Goal: Task Accomplishment & Management: Use online tool/utility

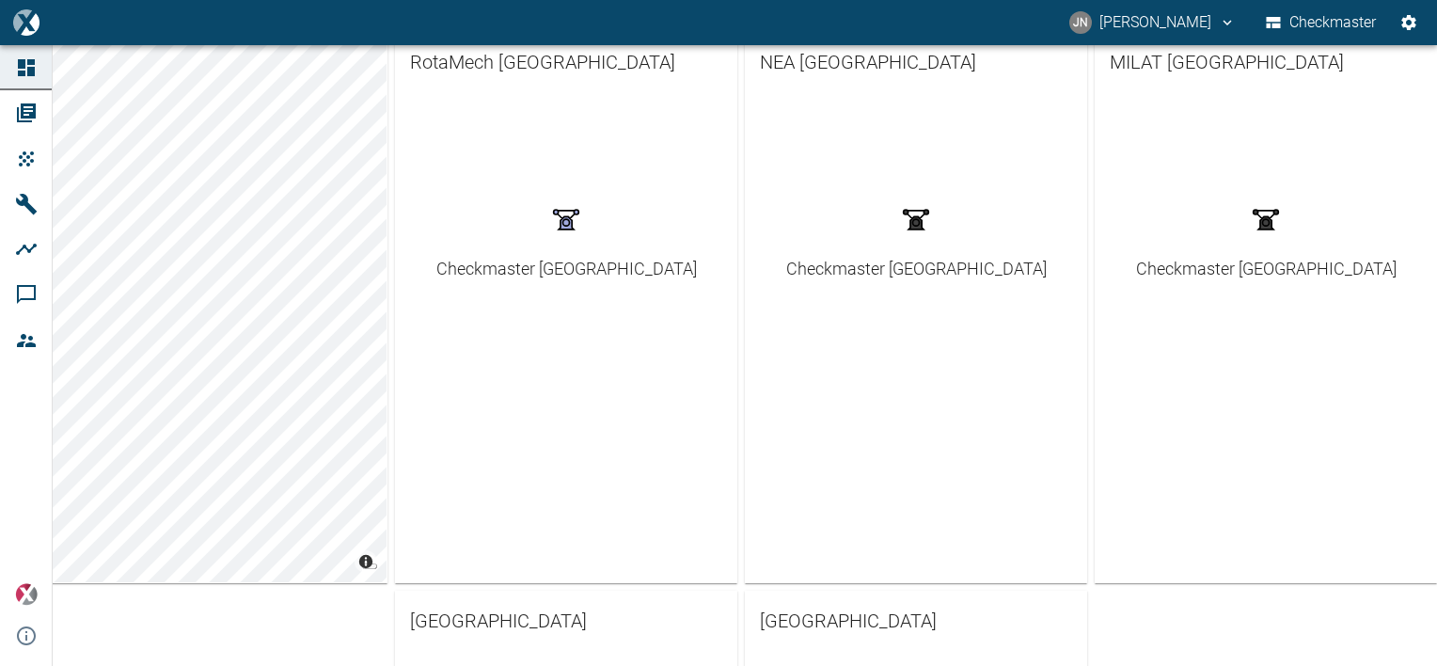
scroll to position [376, 0]
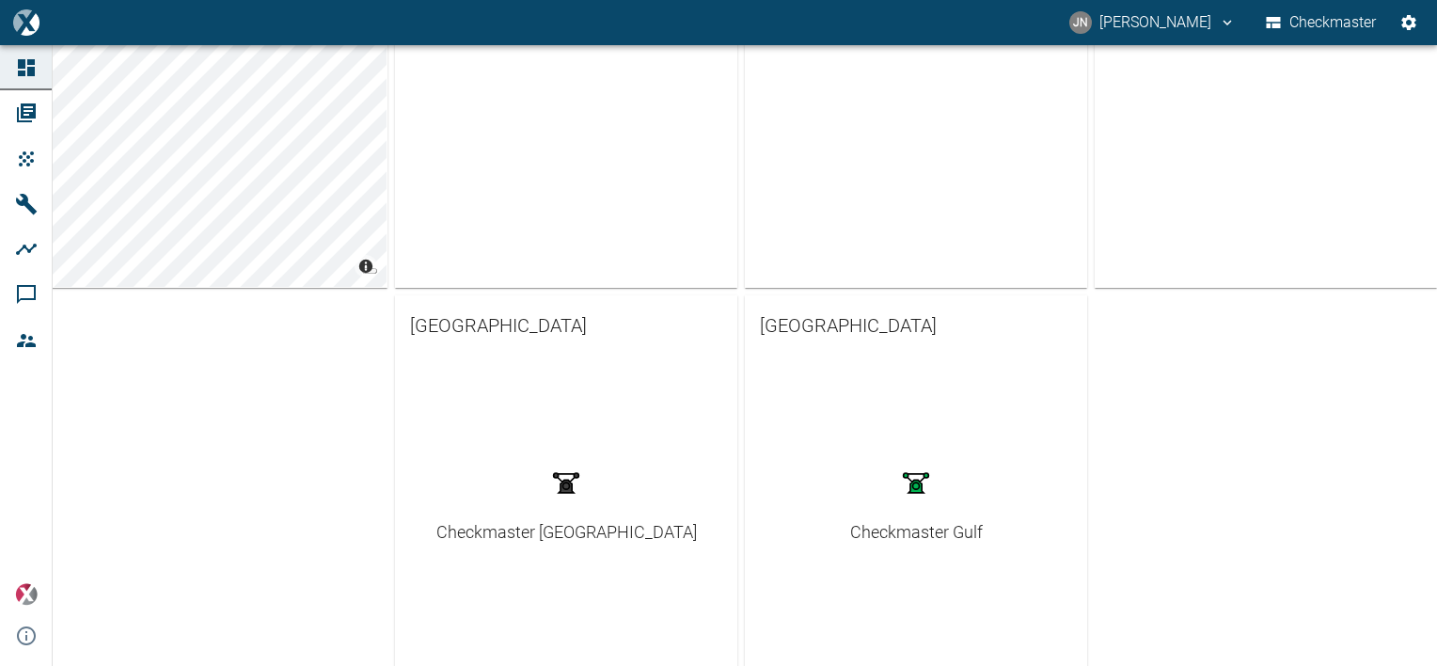
click at [895, 528] on div "Checkmaster Gulf" at bounding box center [916, 531] width 133 height 25
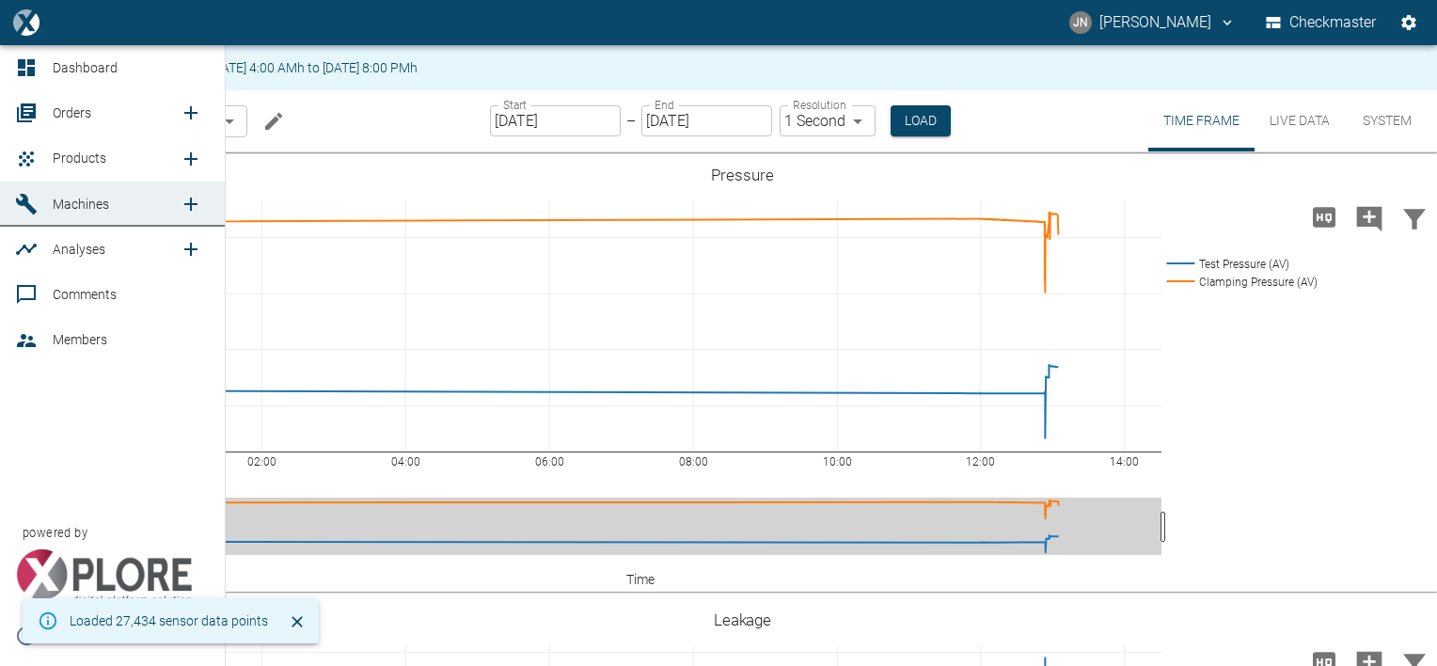
click at [75, 108] on span "Orders" at bounding box center [72, 112] width 39 height 15
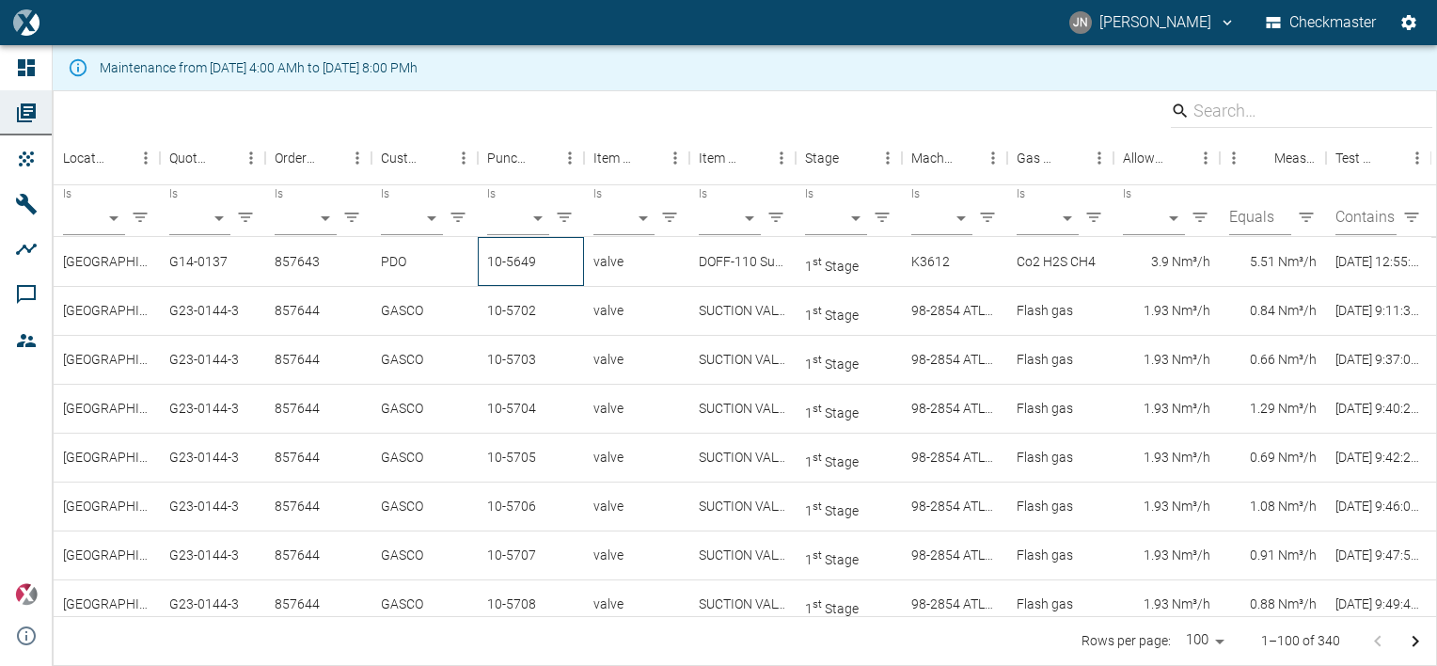
click at [516, 261] on div "10-5649" at bounding box center [531, 261] width 106 height 49
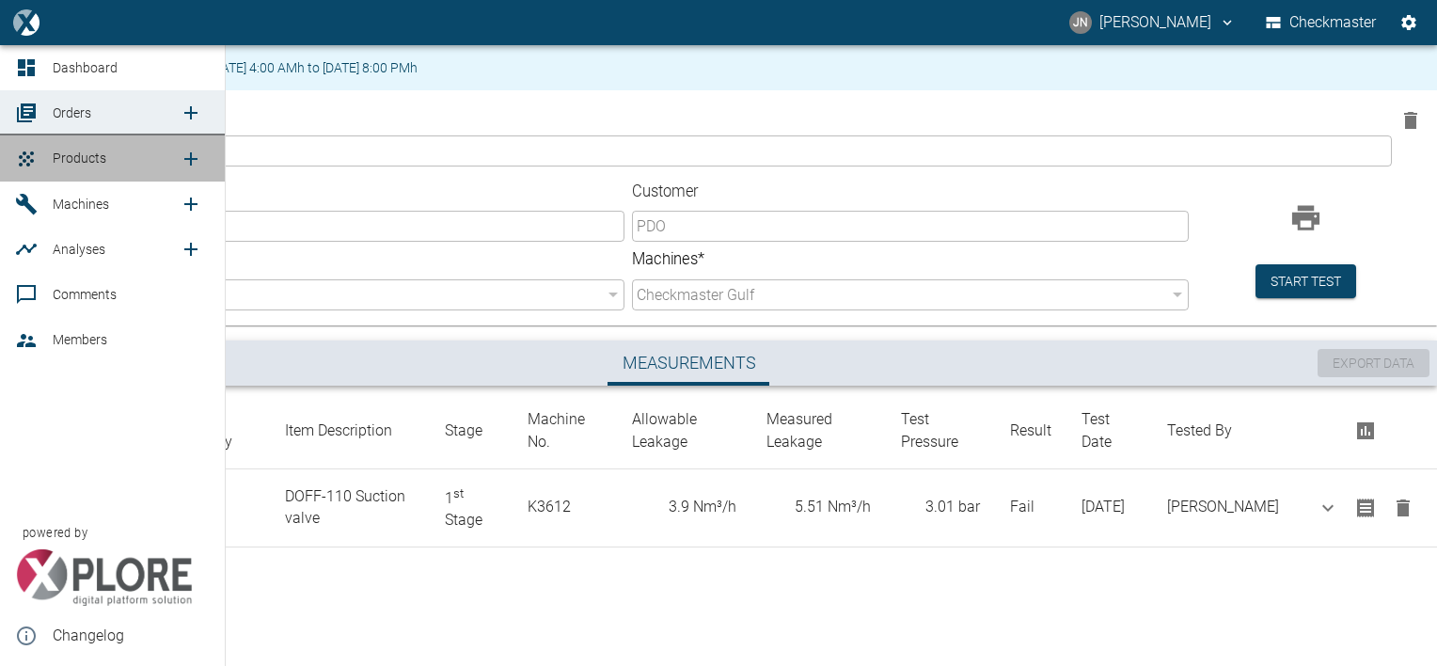
click at [96, 154] on span "Products" at bounding box center [80, 157] width 54 height 15
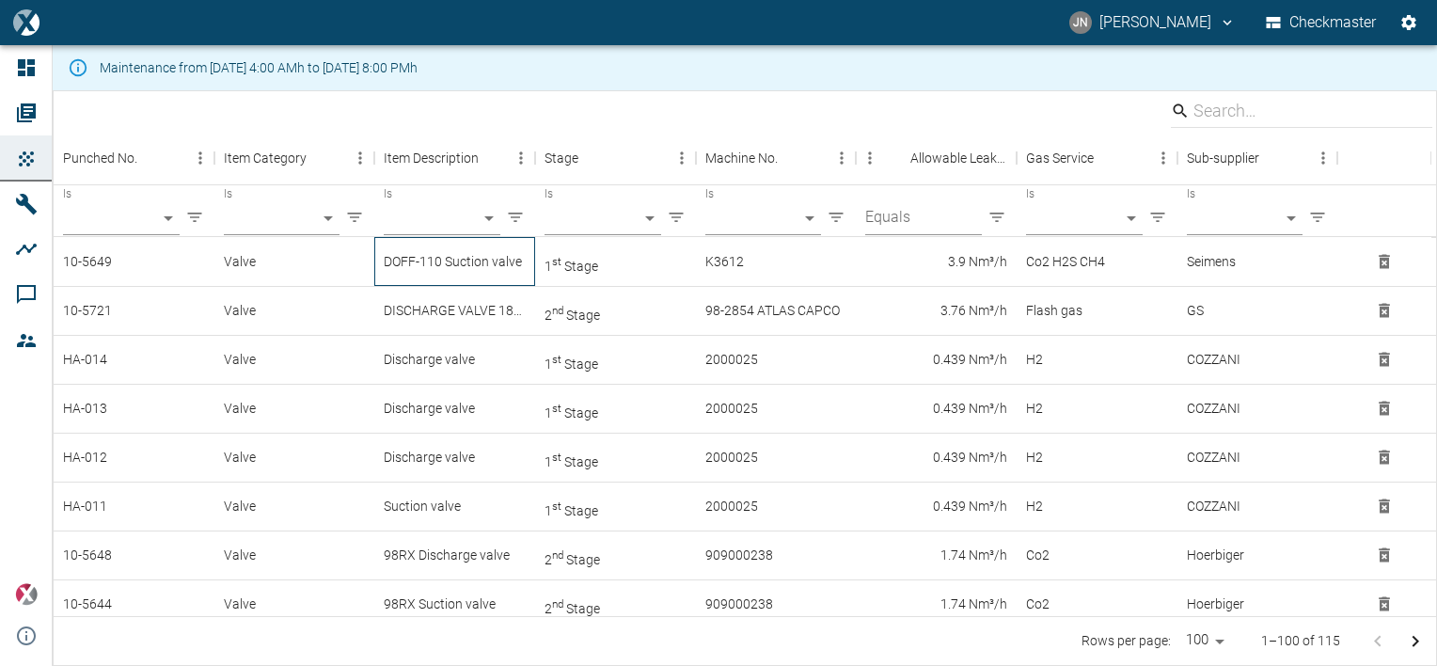
click at [517, 256] on div "DOFF-110 Suction valve" at bounding box center [454, 261] width 161 height 49
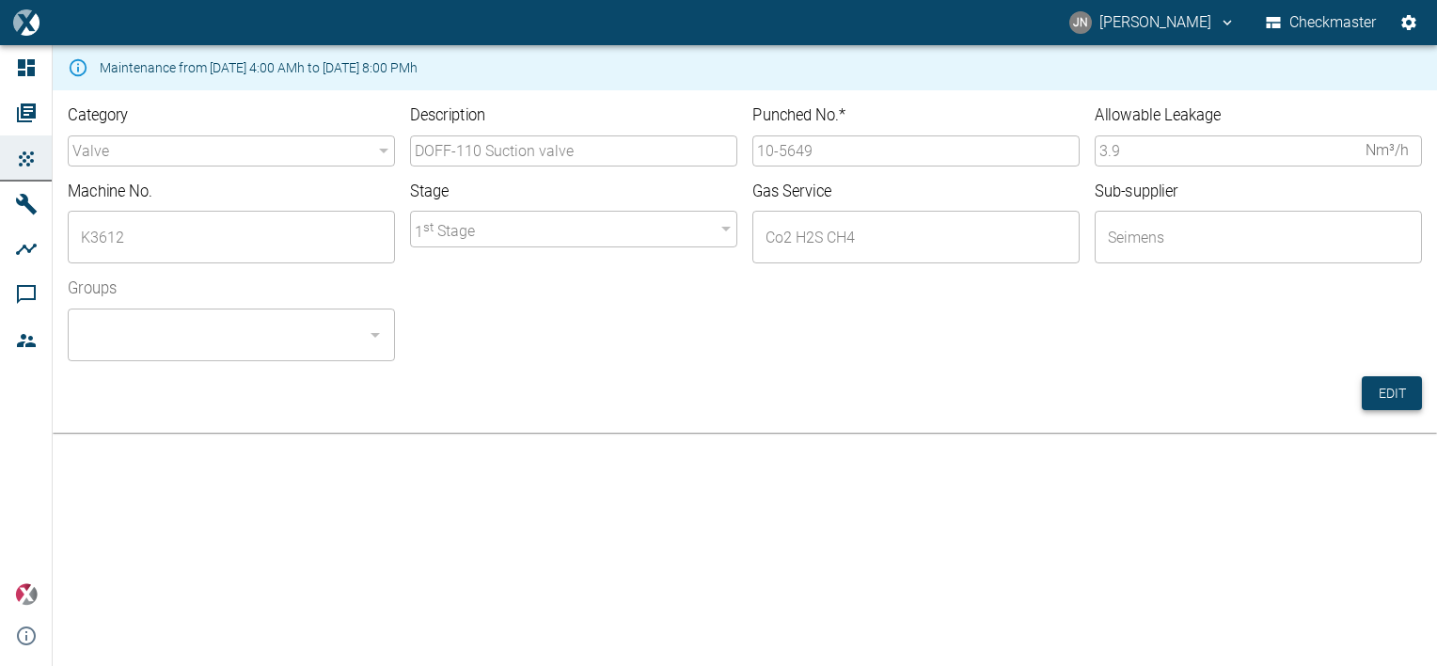
click at [1393, 395] on button "Edit" at bounding box center [1392, 393] width 60 height 35
click at [818, 150] on input "10-5649" at bounding box center [915, 150] width 327 height 31
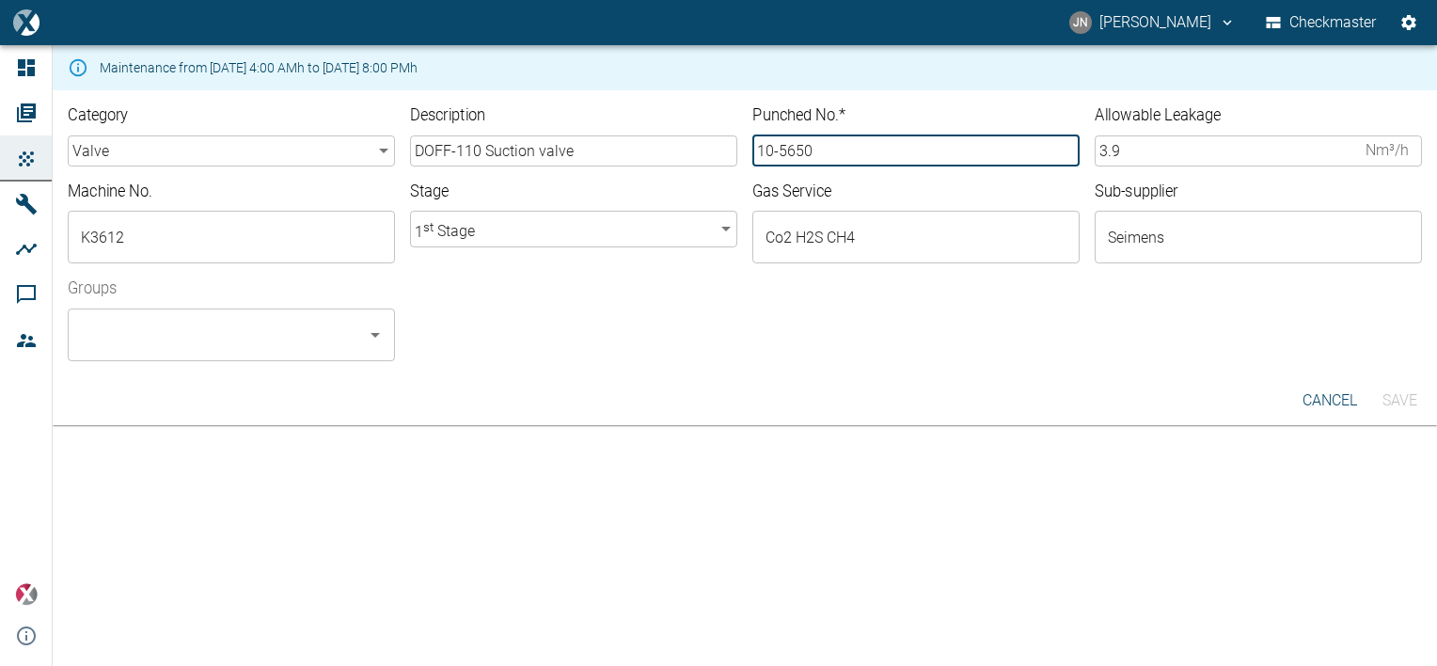
click at [378, 348] on div "​" at bounding box center [231, 334] width 327 height 53
type input "10-5650"
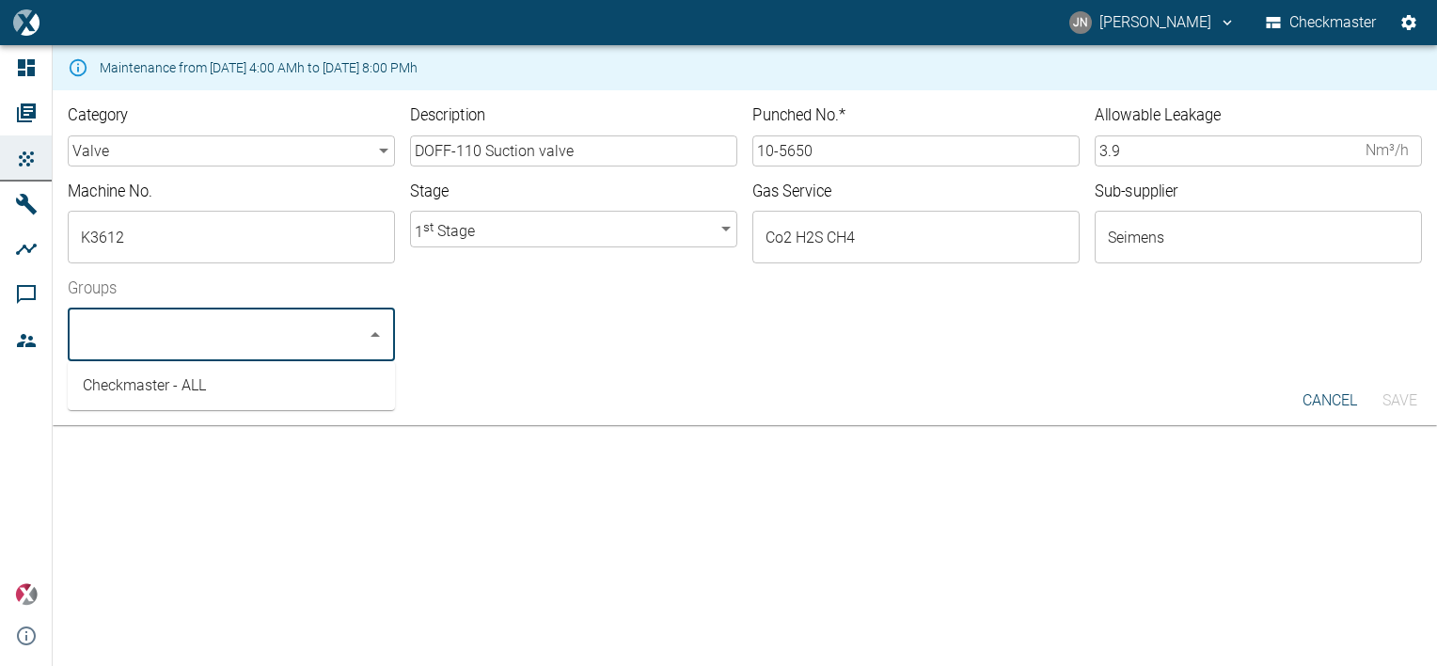
click at [156, 388] on li "Checkmaster - ALL" at bounding box center [231, 386] width 327 height 34
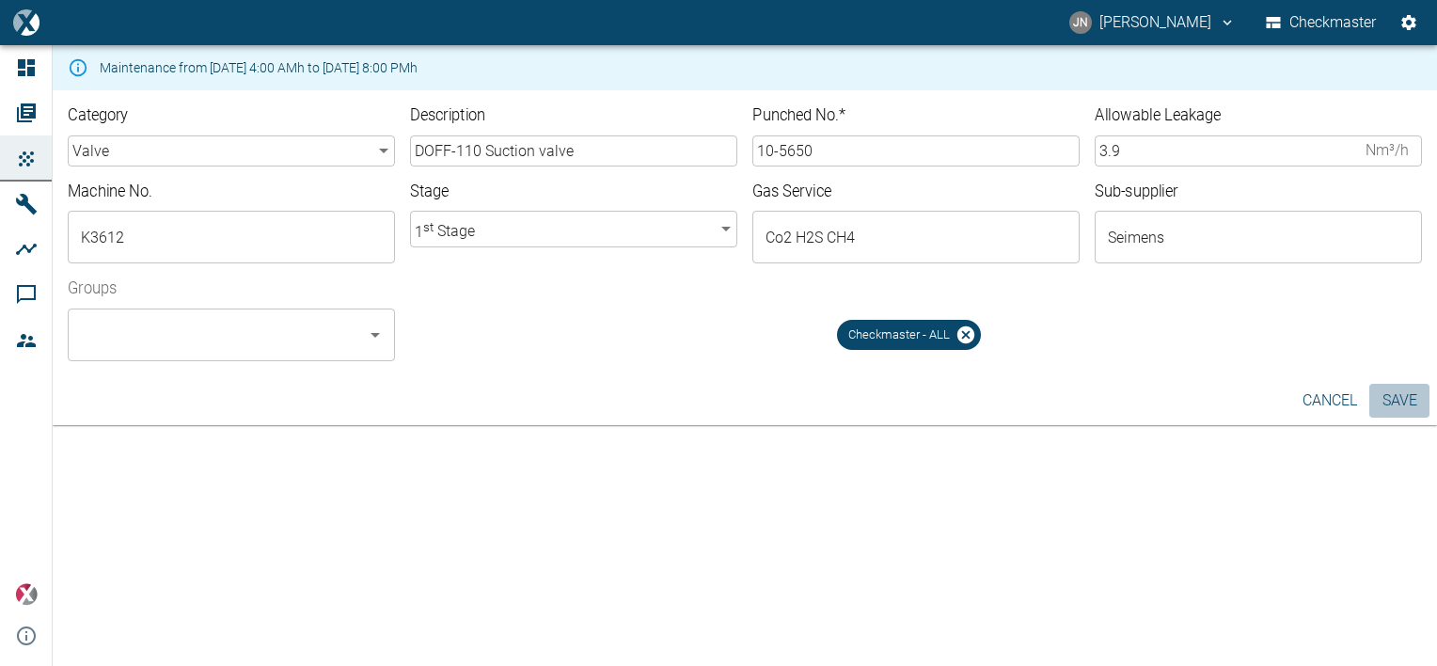
click at [1394, 402] on button "Save" at bounding box center [1399, 401] width 60 height 34
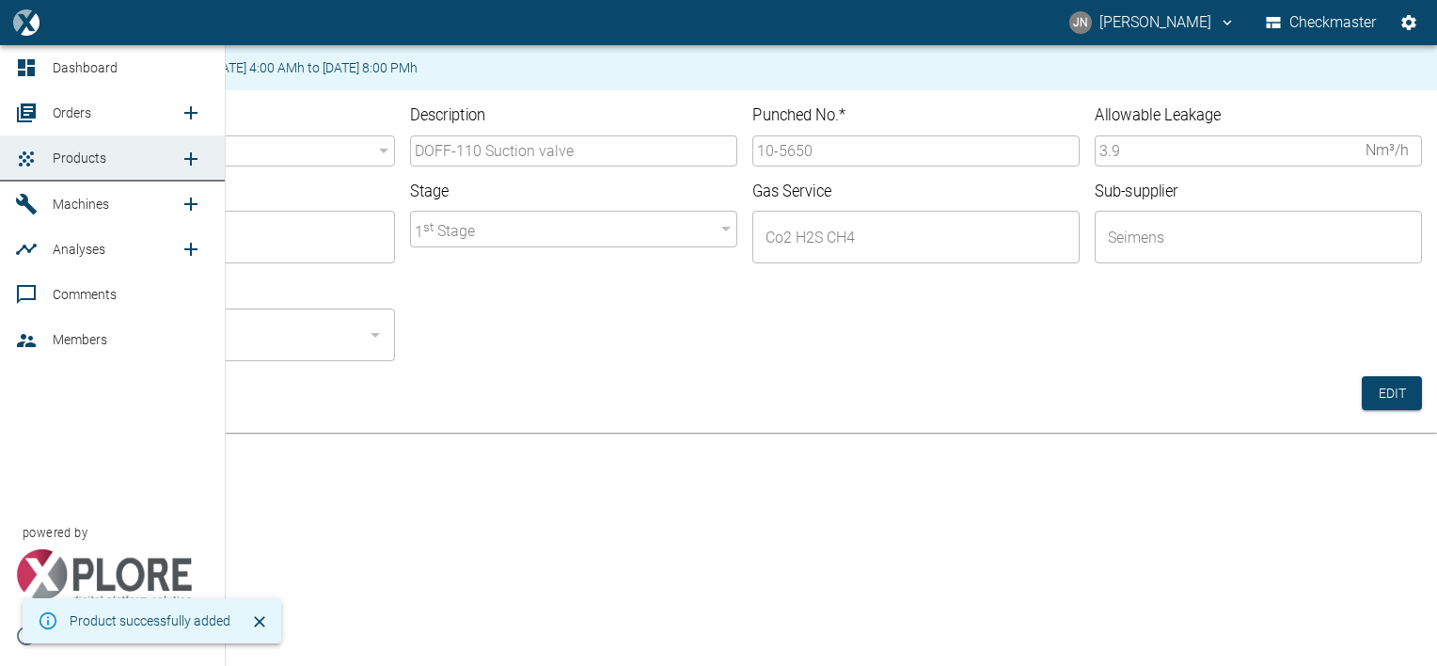
click at [73, 116] on span "Orders" at bounding box center [72, 112] width 39 height 15
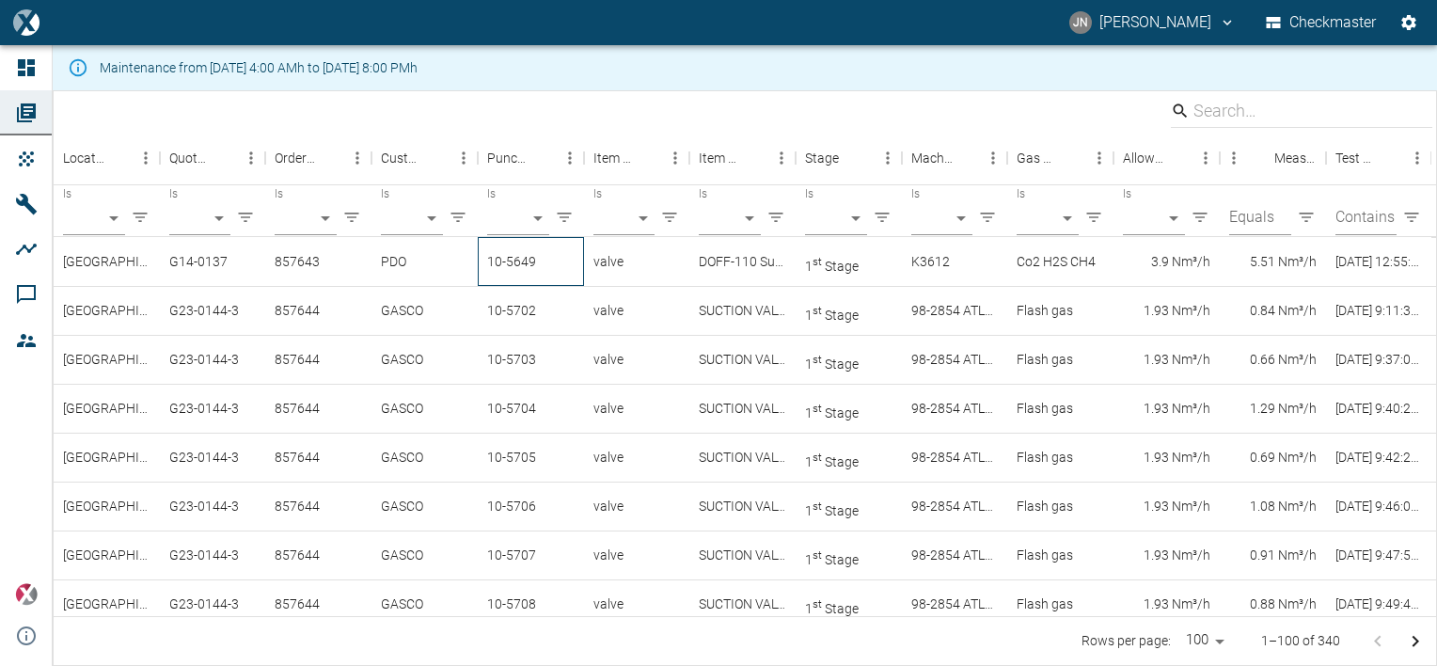
click at [496, 254] on div "10-5649" at bounding box center [531, 261] width 106 height 49
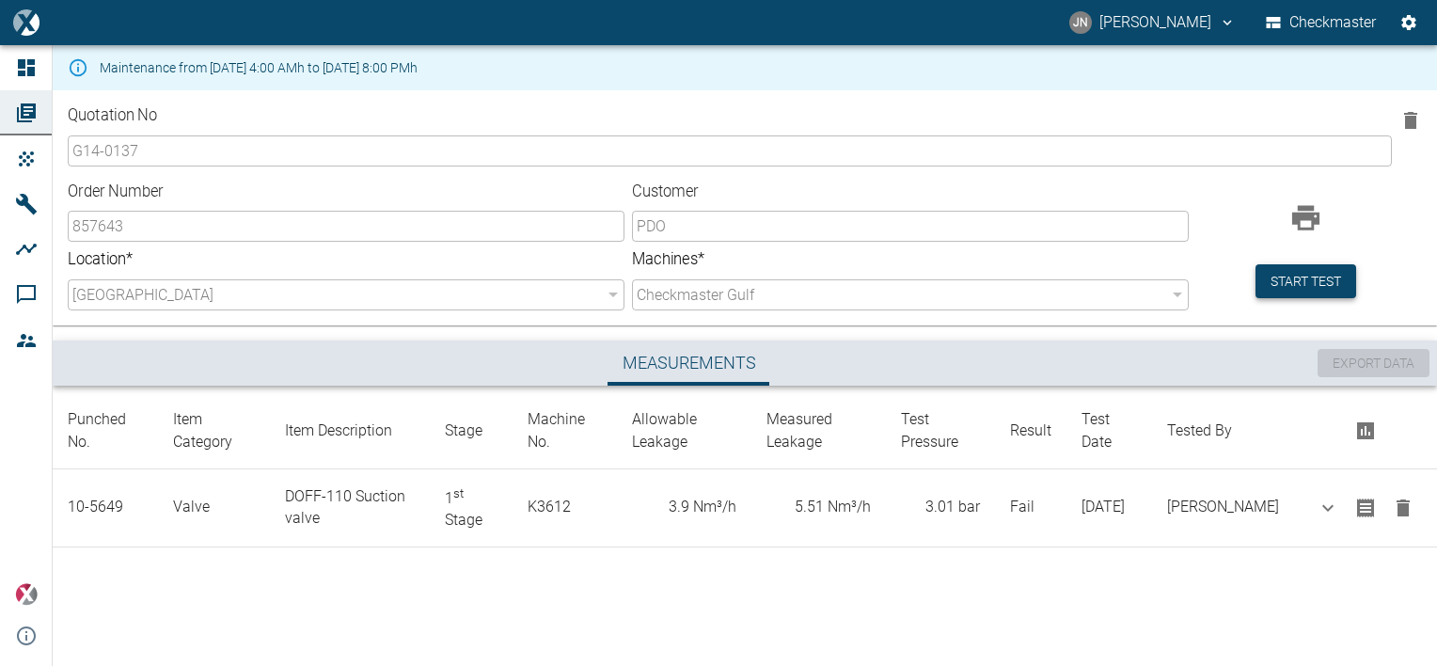
click at [1334, 282] on button "Start test" at bounding box center [1306, 281] width 101 height 35
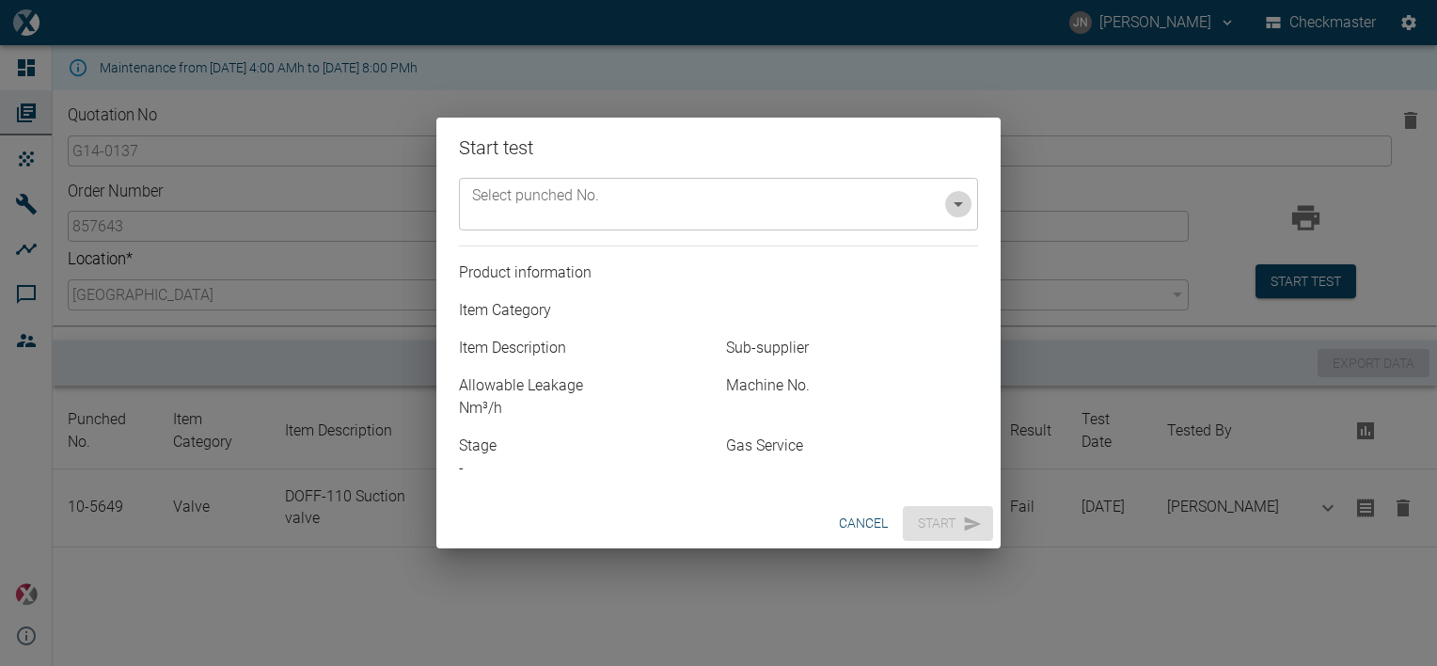
click at [959, 204] on icon "Open" at bounding box center [958, 204] width 9 height 5
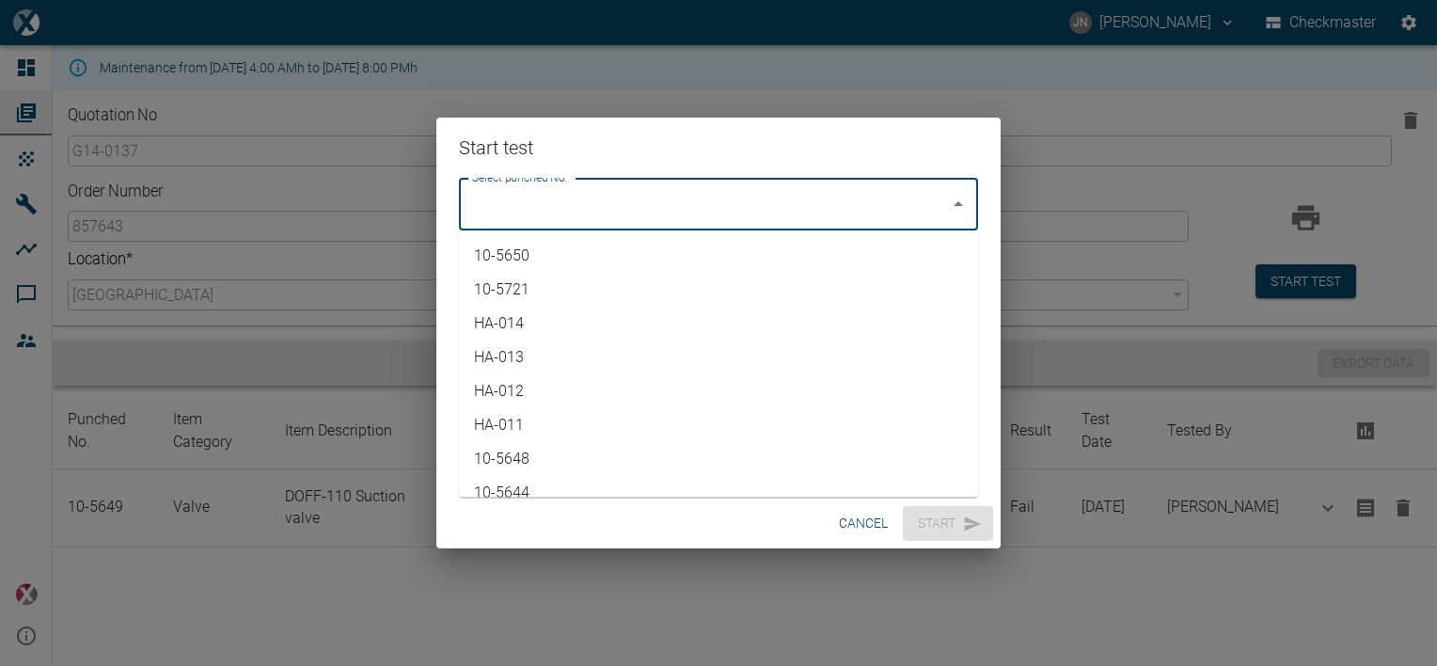
click at [576, 252] on li "10-5650" at bounding box center [718, 256] width 519 height 34
type input "10-5650"
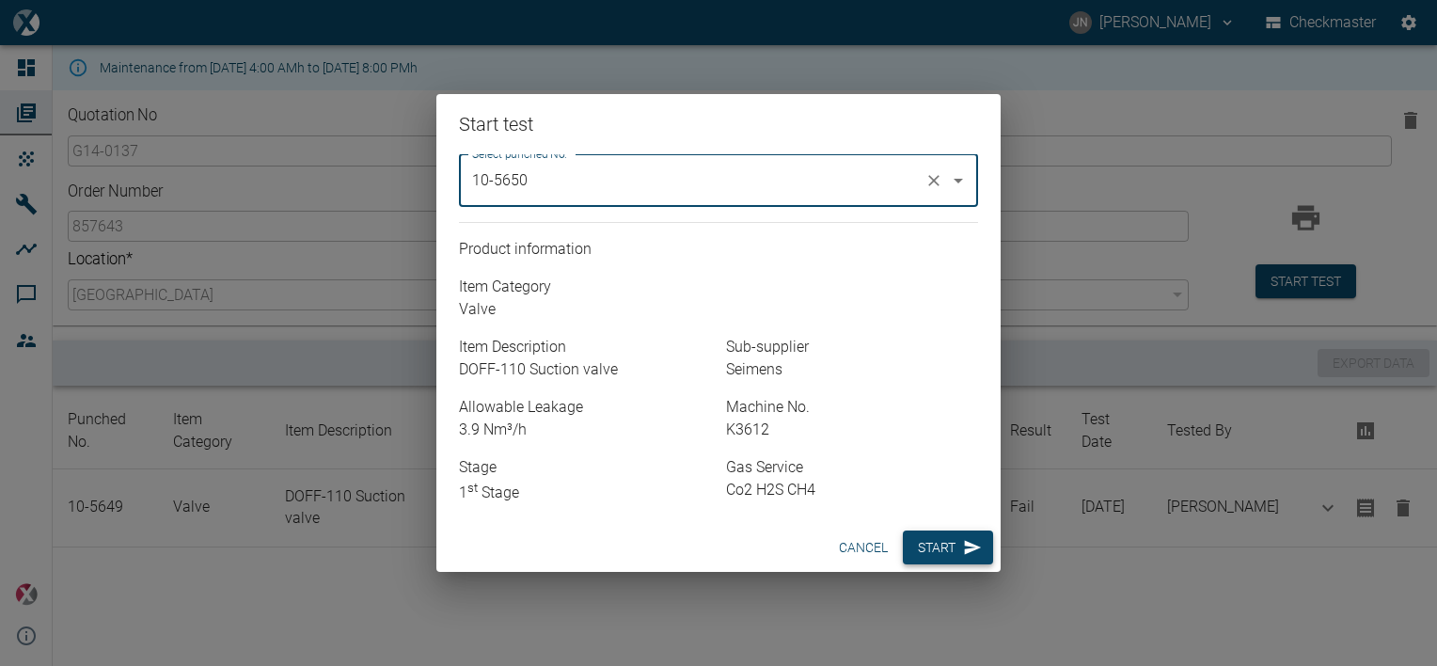
click at [946, 550] on button "Start" at bounding box center [948, 547] width 90 height 35
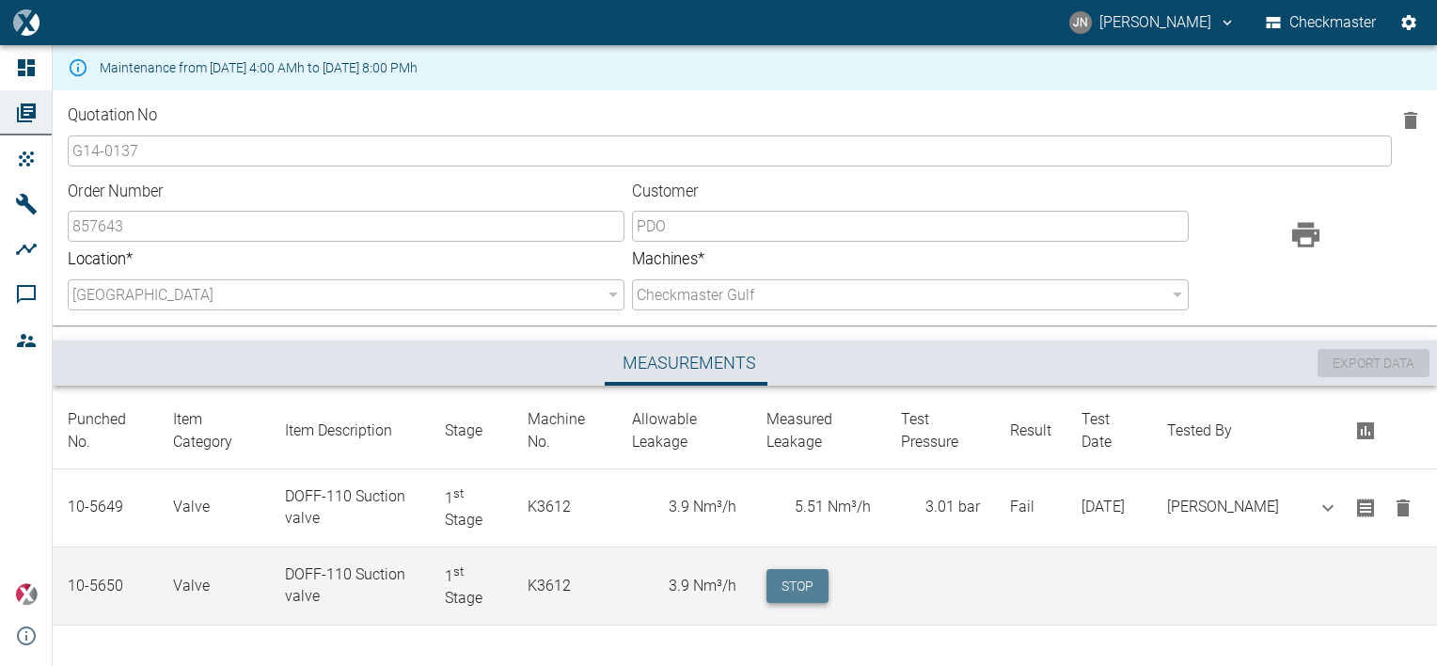
click at [824, 572] on button "Stop" at bounding box center [798, 586] width 62 height 35
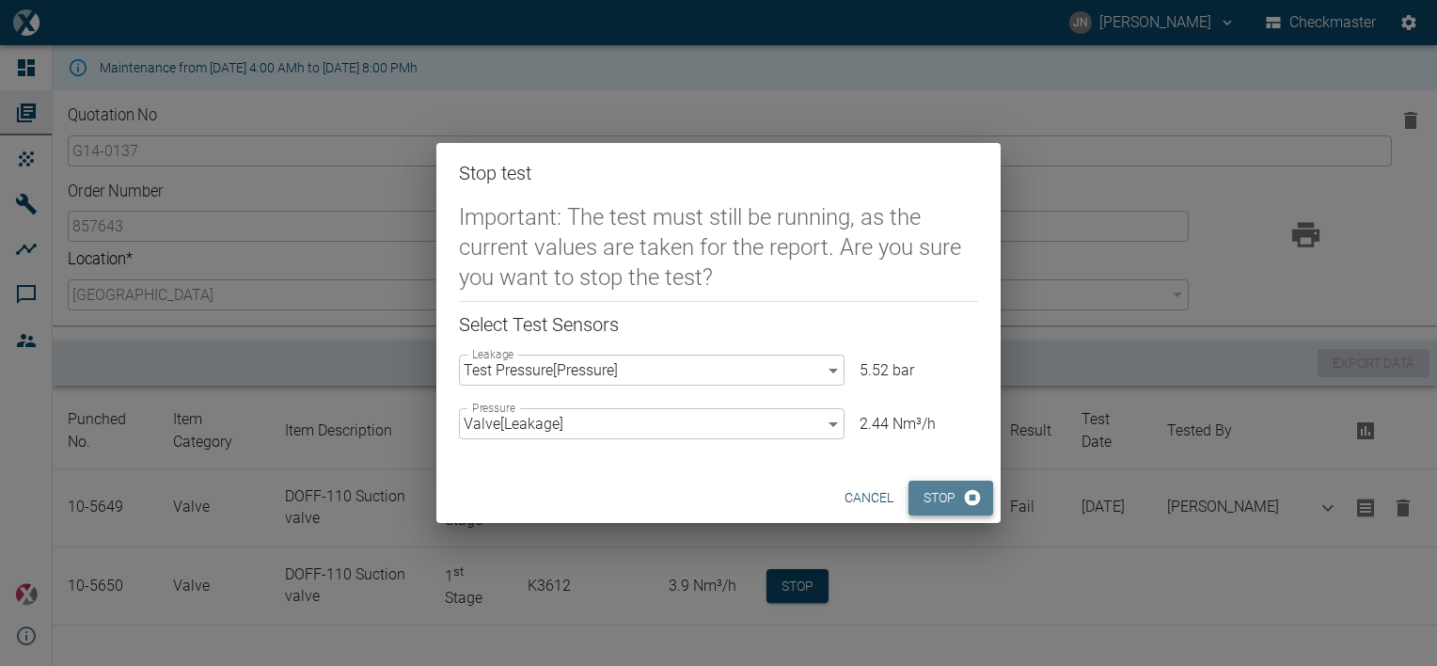
click at [936, 497] on button "Stop" at bounding box center [951, 498] width 85 height 35
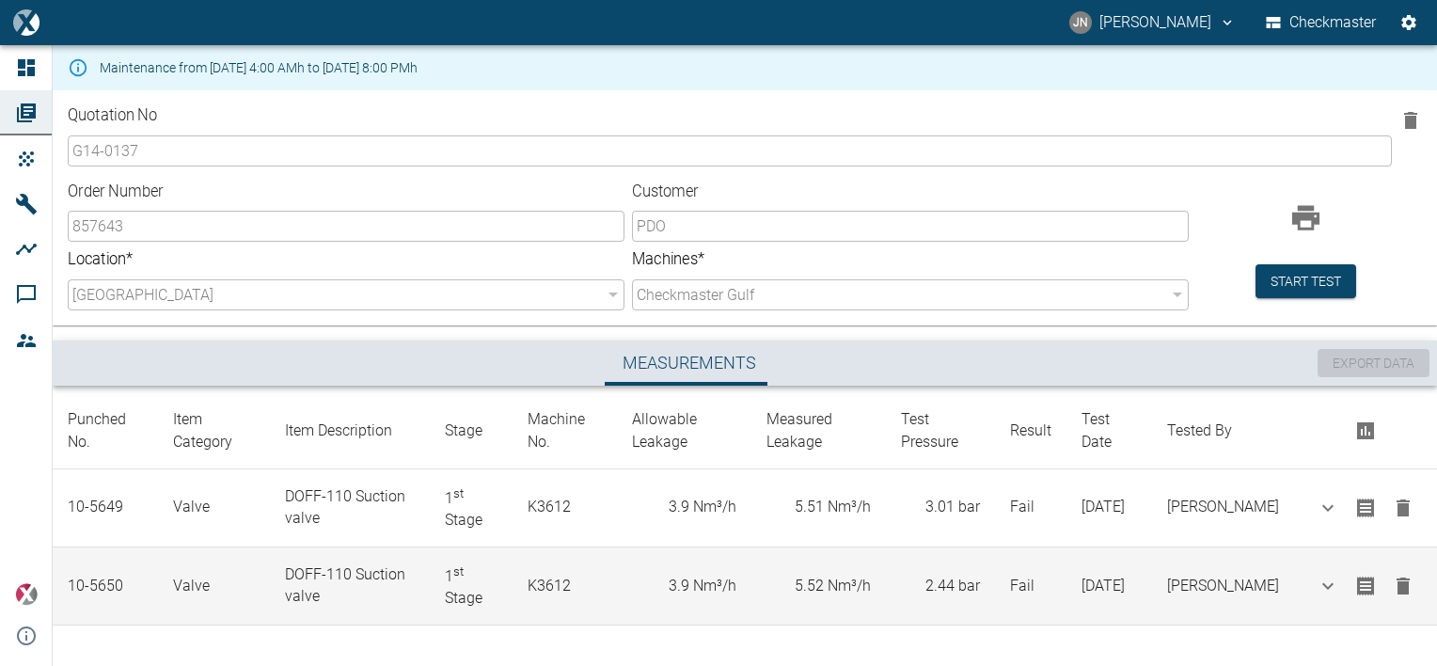
click at [1397, 581] on icon "button" at bounding box center [1403, 585] width 13 height 17
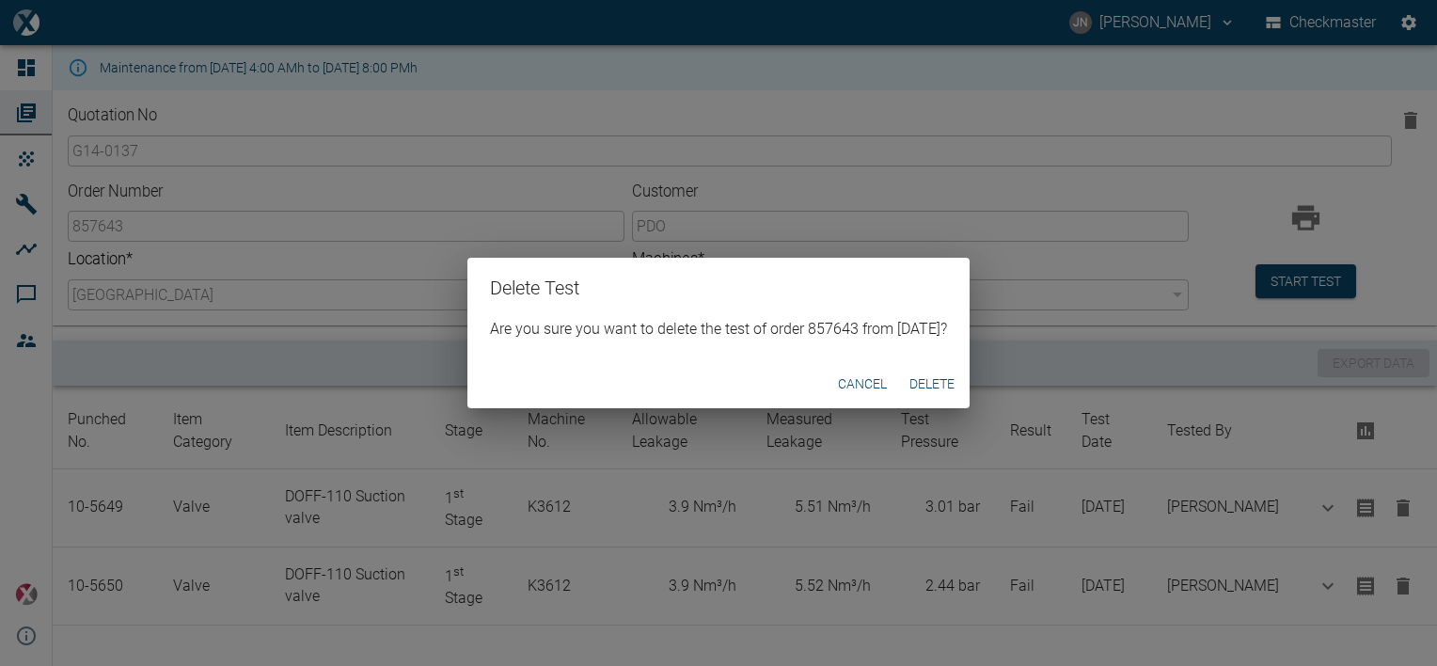
click at [938, 383] on button "Delete" at bounding box center [932, 384] width 60 height 35
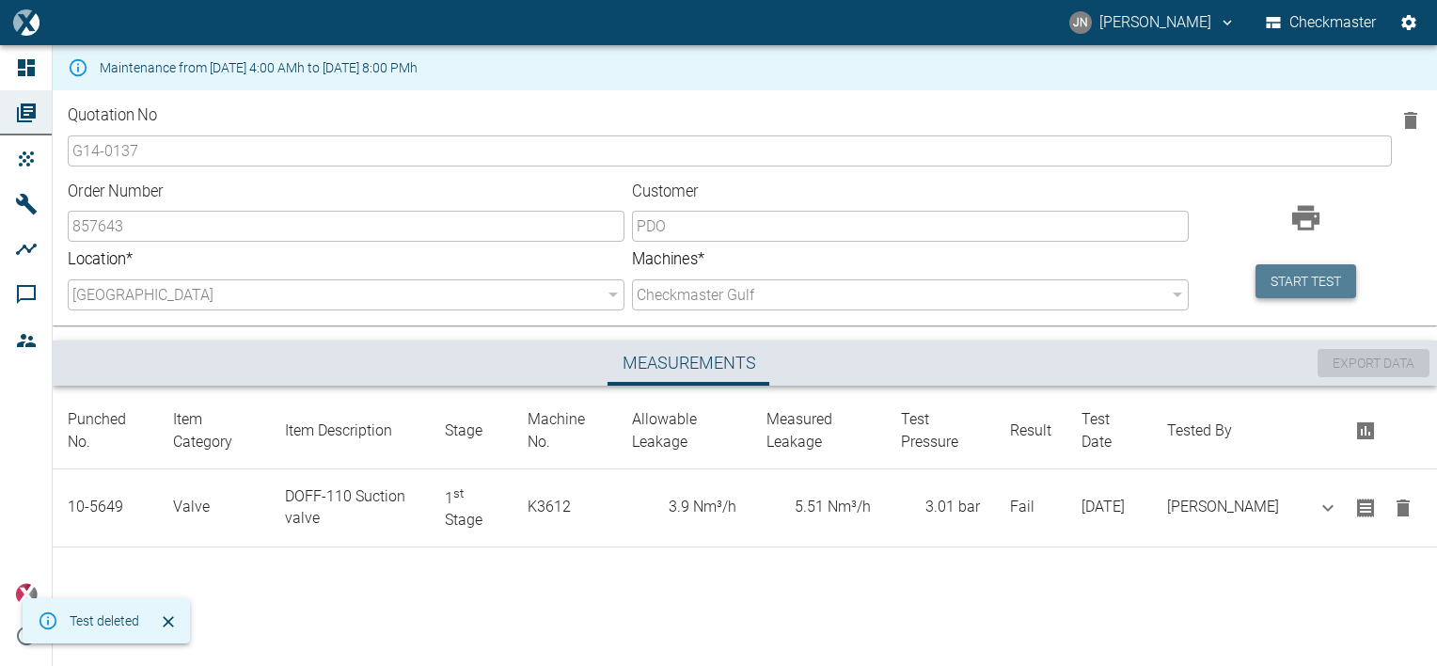
click at [1305, 279] on button "Start test" at bounding box center [1306, 281] width 101 height 35
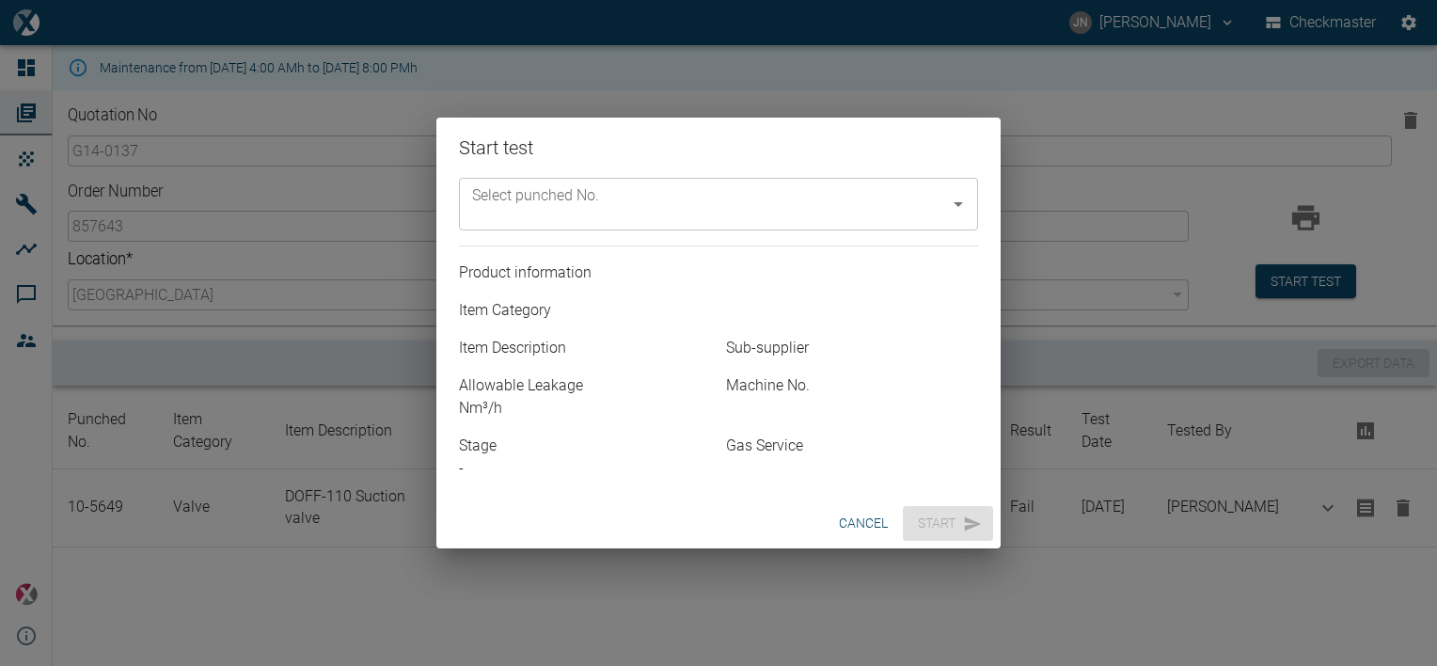
click at [716, 168] on h2 "Start test" at bounding box center [718, 148] width 564 height 60
click at [696, 192] on input "Select punched No." at bounding box center [704, 204] width 474 height 36
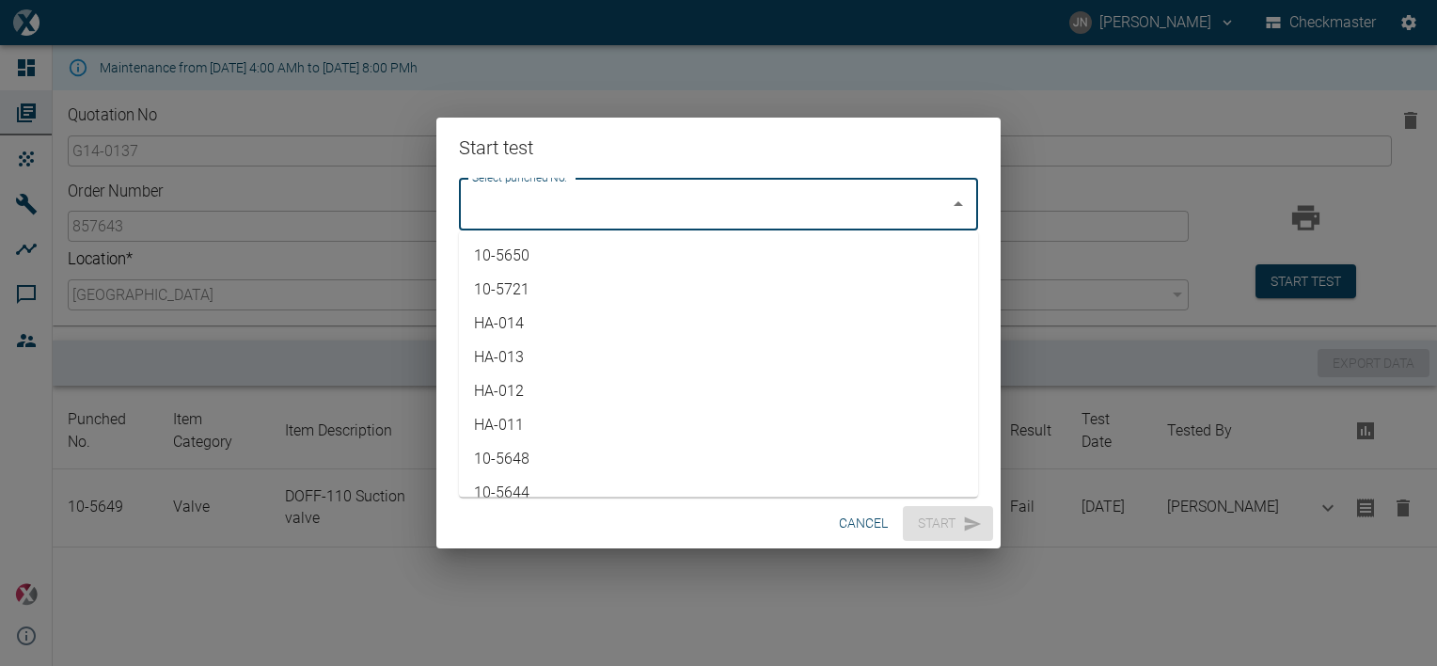
click at [527, 256] on li "10-5650" at bounding box center [718, 256] width 519 height 34
type input "10-5650"
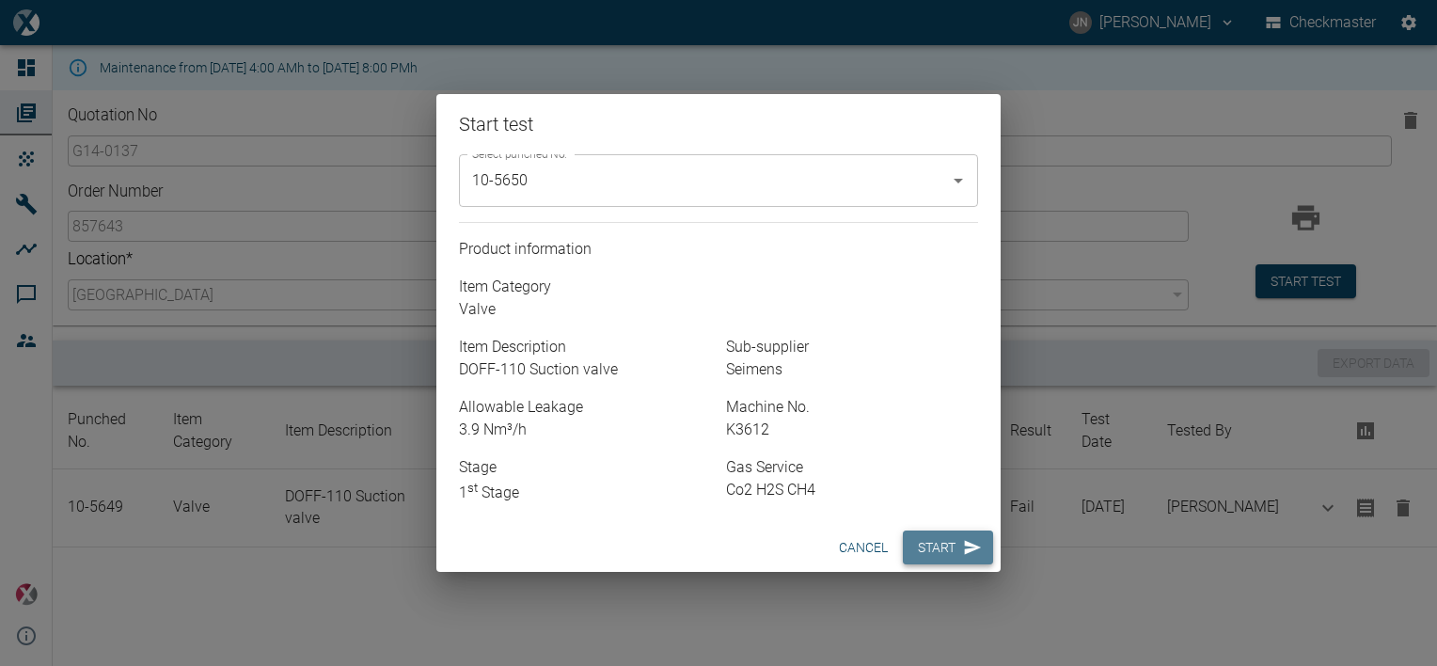
click at [949, 542] on button "Start" at bounding box center [948, 547] width 90 height 35
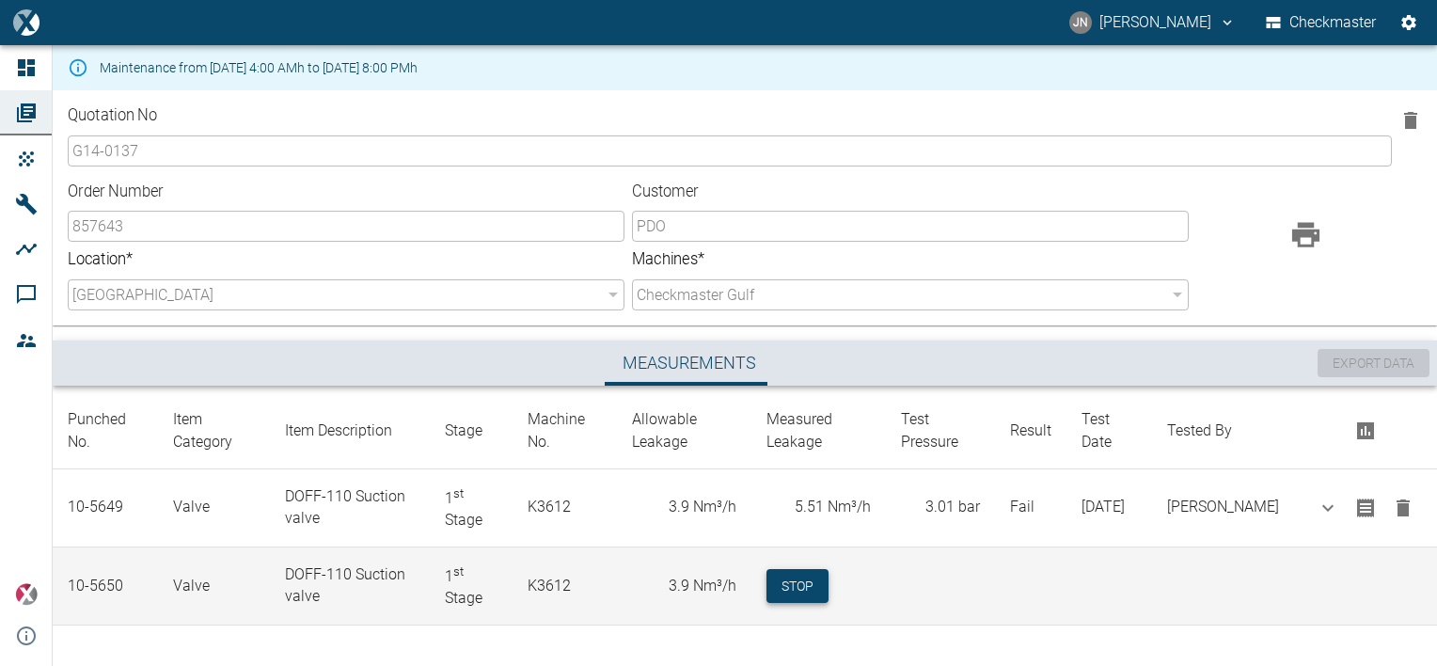
click at [829, 584] on button "Stop" at bounding box center [798, 586] width 62 height 35
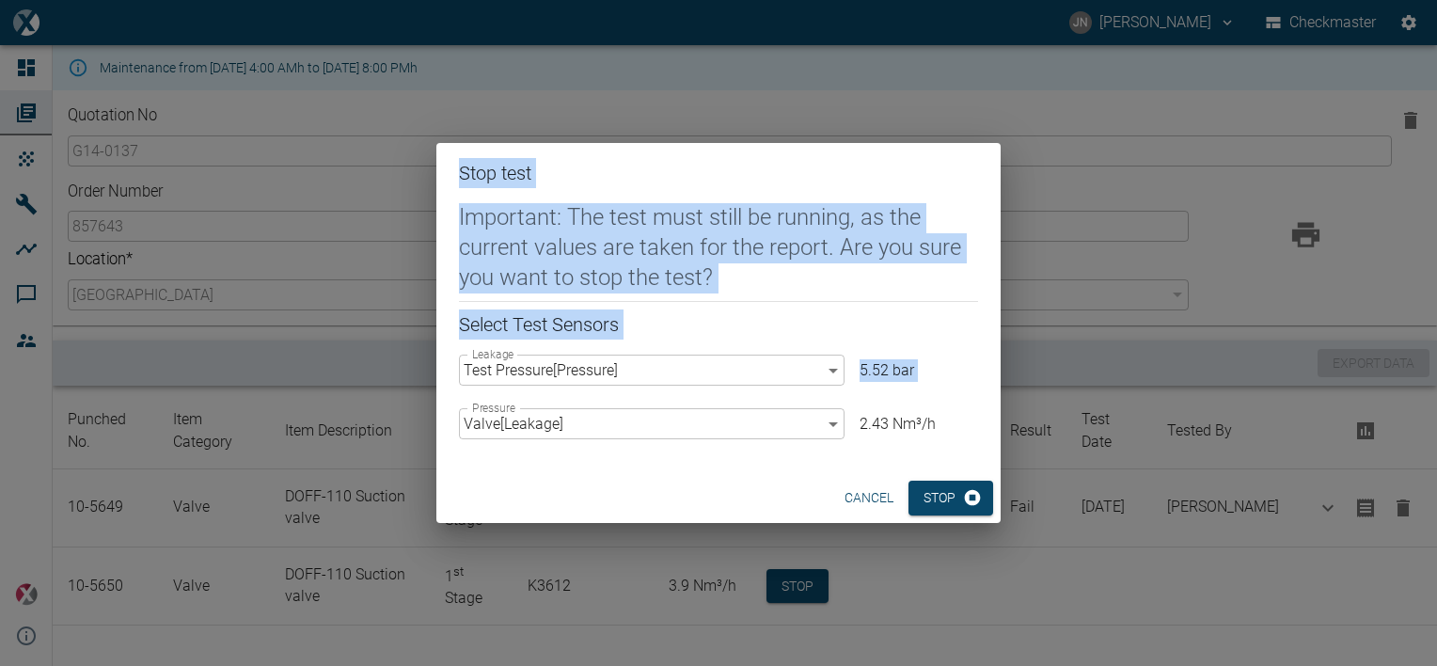
drag, startPoint x: 460, startPoint y: 170, endPoint x: 655, endPoint y: 433, distance: 326.8
click at [655, 433] on div "Stop test Important: The test must still be running, as the current values are …" at bounding box center [718, 332] width 564 height 379
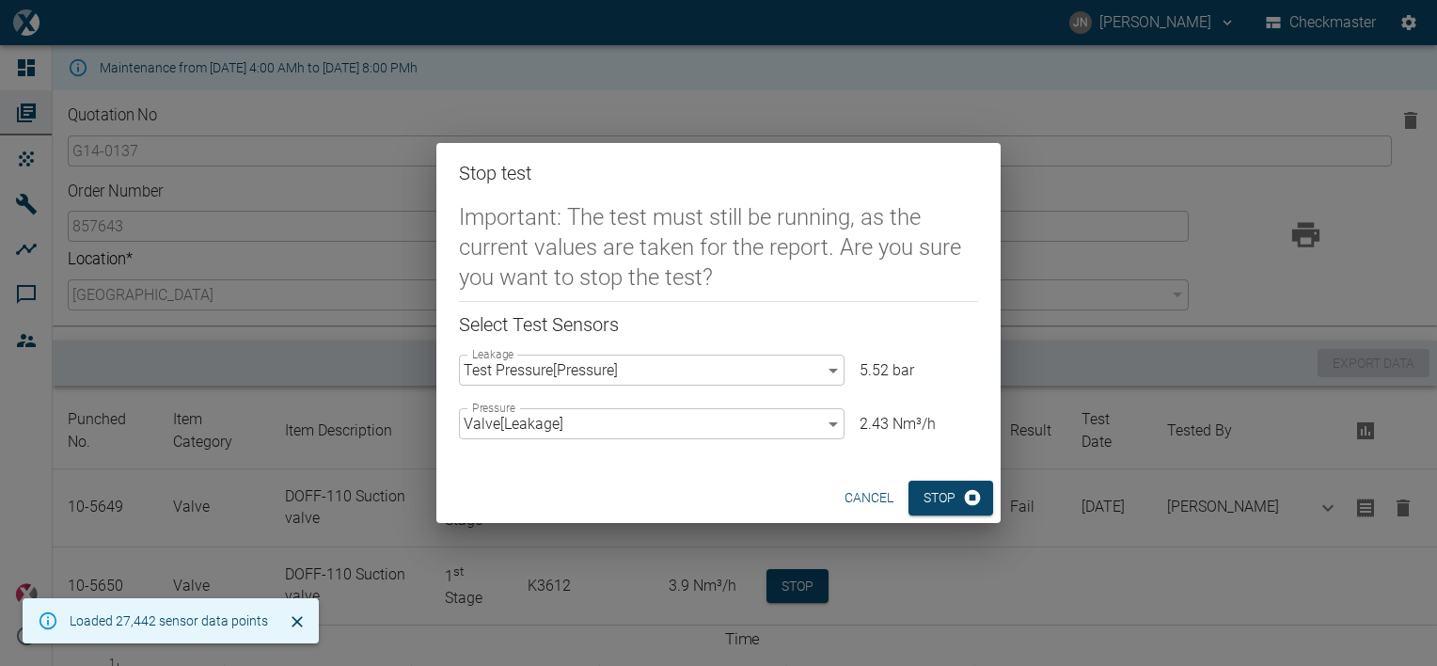
drag, startPoint x: 655, startPoint y: 433, endPoint x: 634, endPoint y: 479, distance: 50.5
click at [634, 479] on div "cancel Stop" at bounding box center [718, 498] width 564 height 50
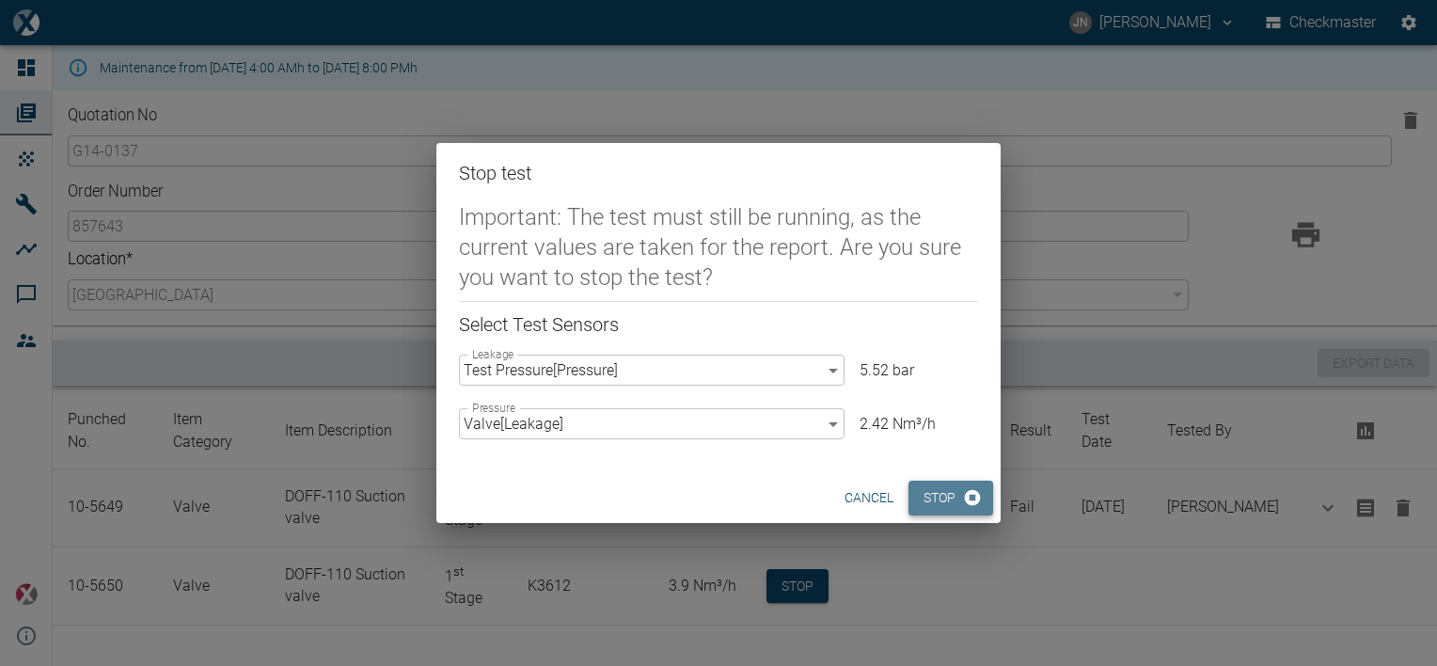
click at [949, 497] on button "Stop" at bounding box center [951, 498] width 85 height 35
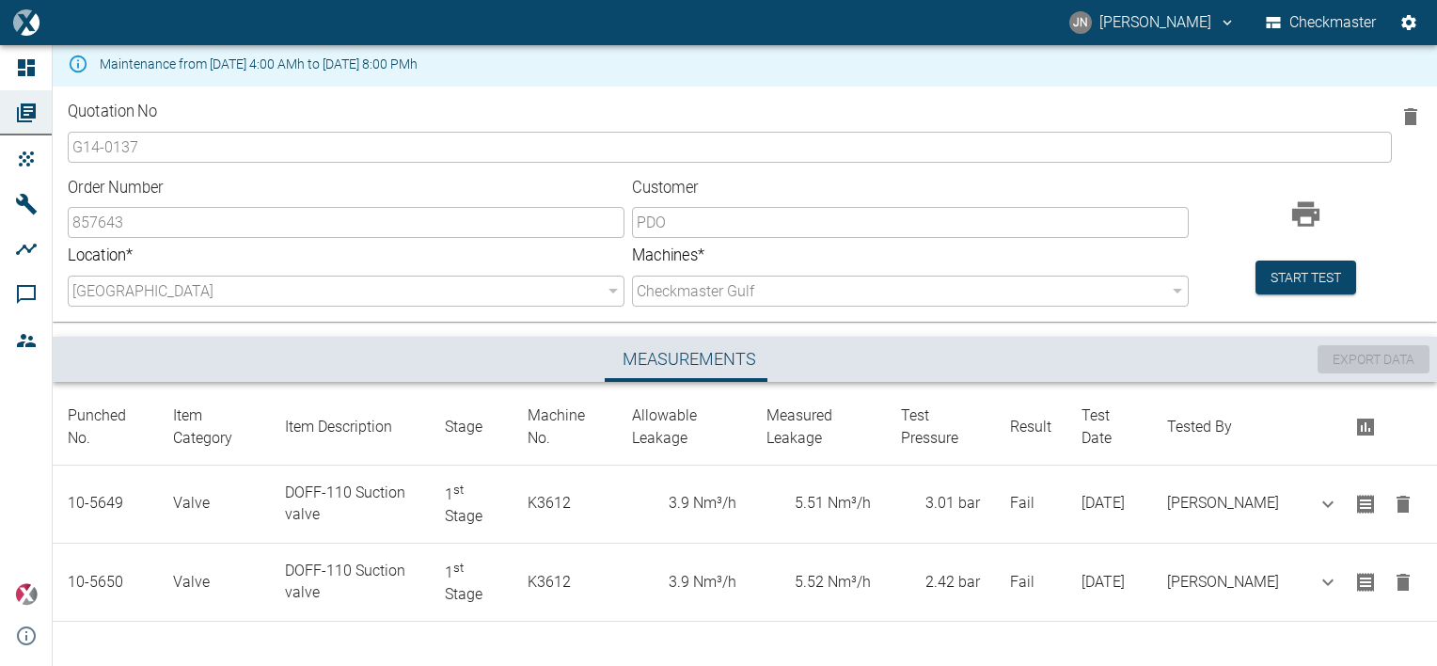
scroll to position [4, 0]
